Goal: Transaction & Acquisition: Subscribe to service/newsletter

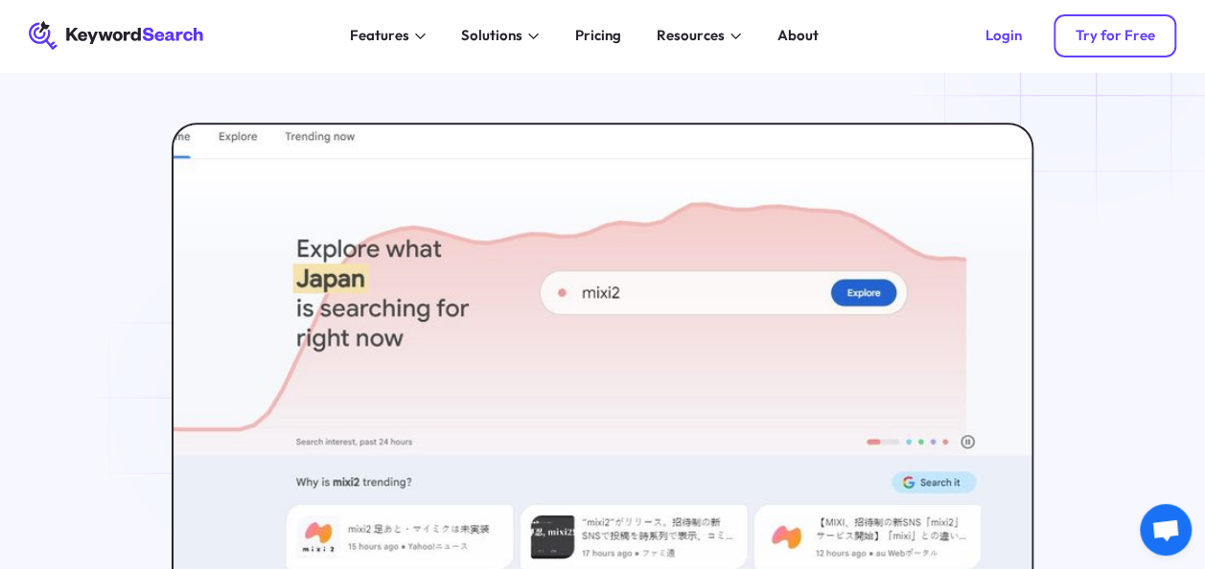
click at [1098, 35] on div "Try for Free" at bounding box center [1115, 36] width 80 height 18
